Goal: Find specific page/section: Find specific page/section

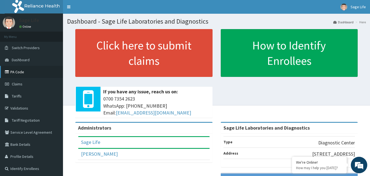
click at [25, 70] on link "PA Code" at bounding box center [31, 72] width 63 height 12
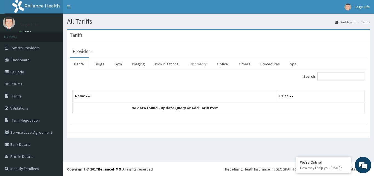
click at [201, 66] on link "Laboratory" at bounding box center [197, 64] width 27 height 12
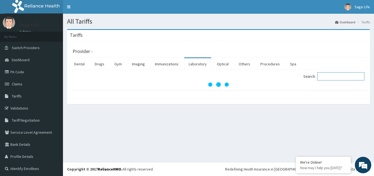
click at [336, 75] on input "Search:" at bounding box center [341, 76] width 47 height 8
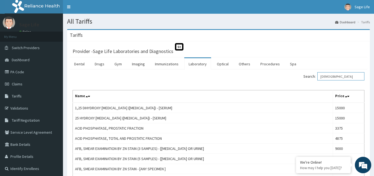
type input "FEMALE"
